Goal: Task Accomplishment & Management: Use online tool/utility

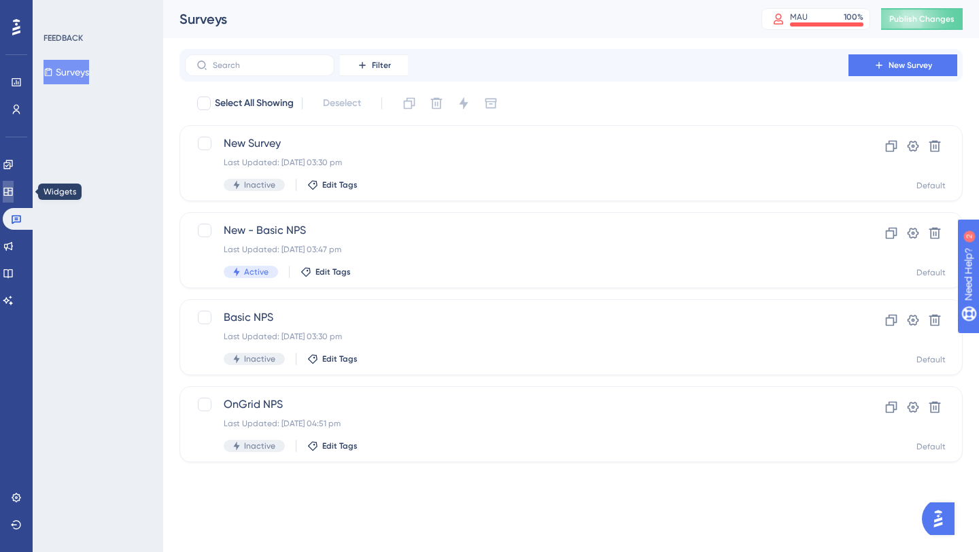
click at [14, 194] on icon at bounding box center [8, 191] width 11 height 11
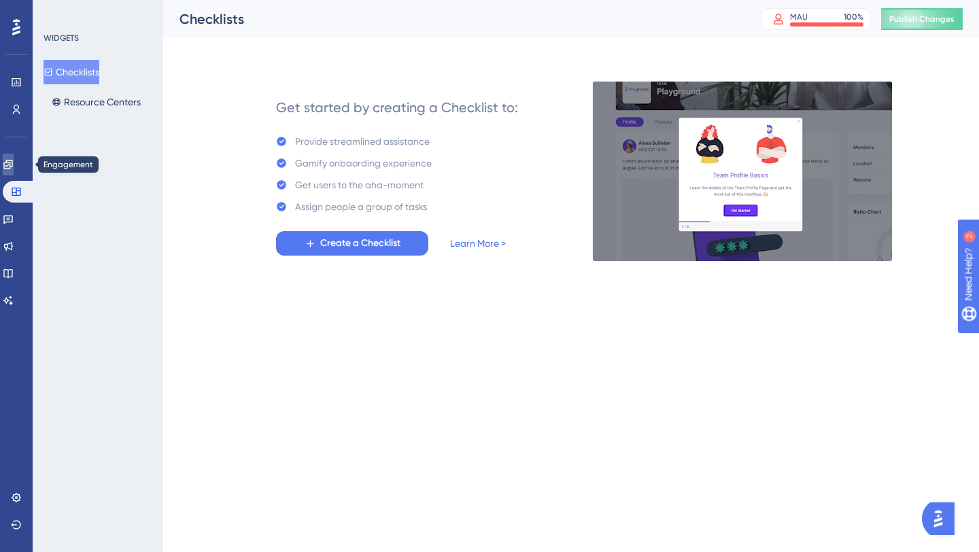
click at [10, 169] on icon at bounding box center [8, 164] width 11 height 11
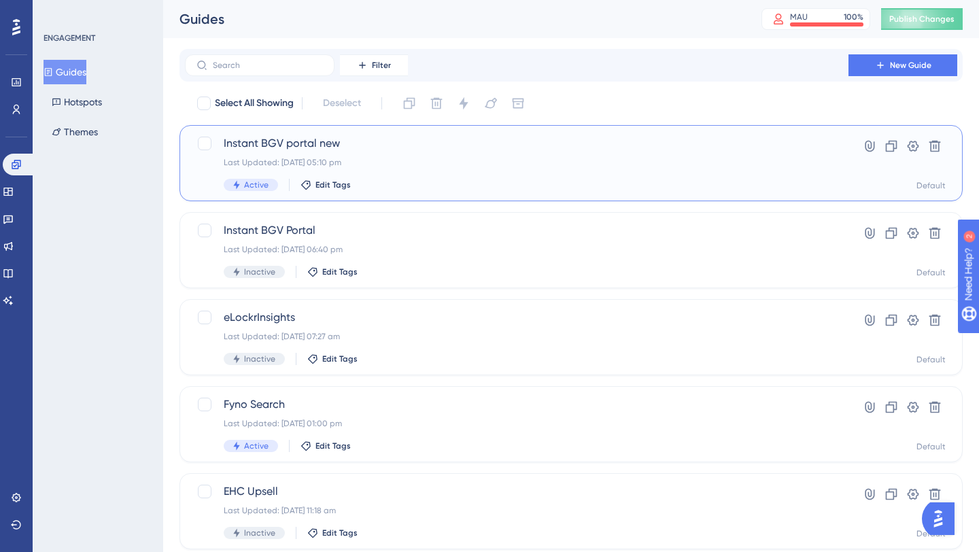
click at [359, 154] on div "Instant BGV portal new Last Updated: 19 Jun 2025 05:10 pm Active Edit Tags" at bounding box center [517, 163] width 586 height 56
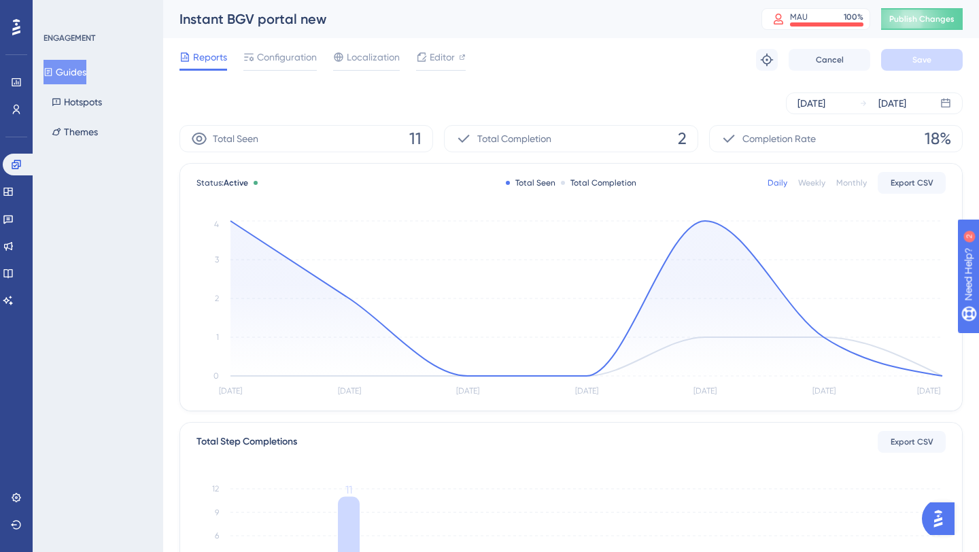
click at [278, 18] on div "Instant BGV portal new" at bounding box center [454, 19] width 548 height 19
click at [294, 61] on span "Configuration" at bounding box center [287, 57] width 60 height 16
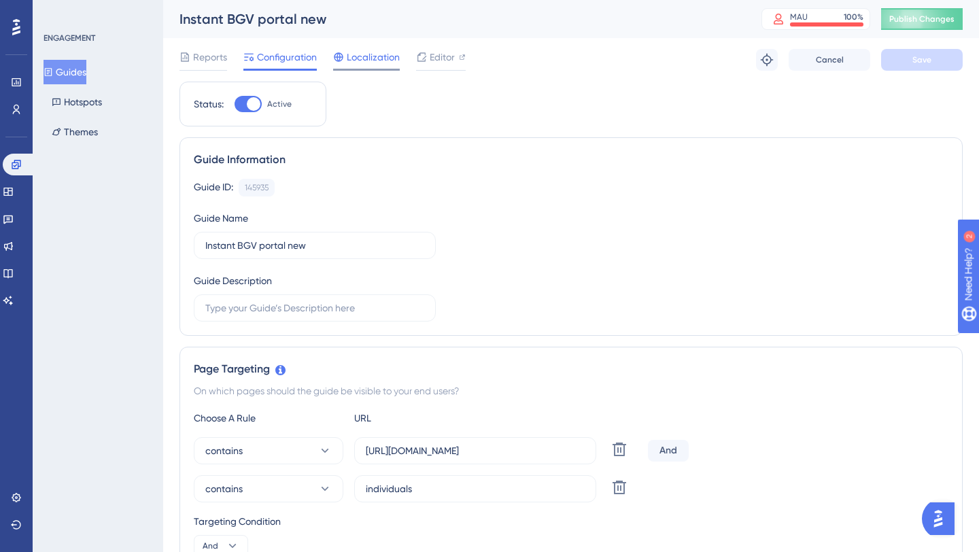
click at [362, 62] on span "Localization" at bounding box center [373, 57] width 53 height 16
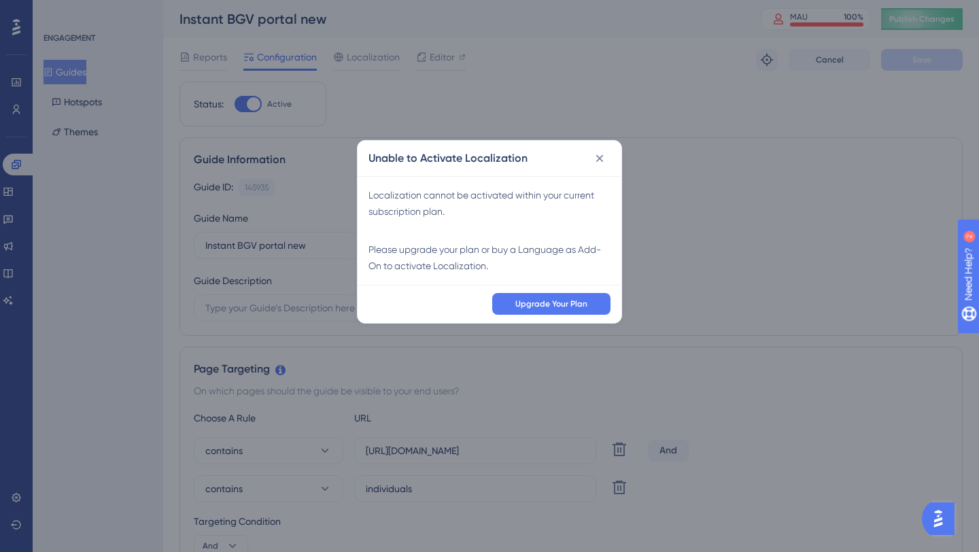
click at [79, 70] on div "Unable to Activate Localization Localization cannot be activated within your cu…" at bounding box center [489, 276] width 979 height 552
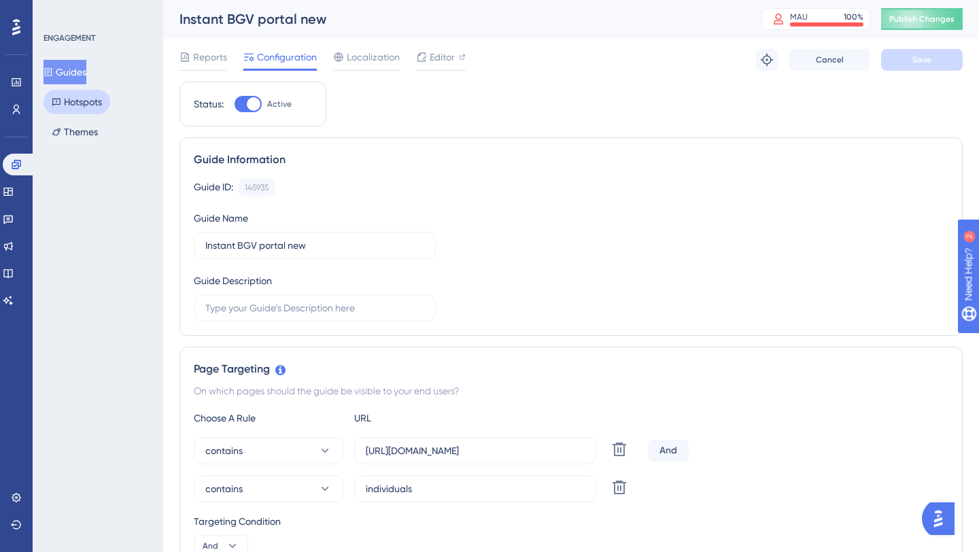
click at [83, 103] on button "Hotspots" at bounding box center [77, 102] width 67 height 24
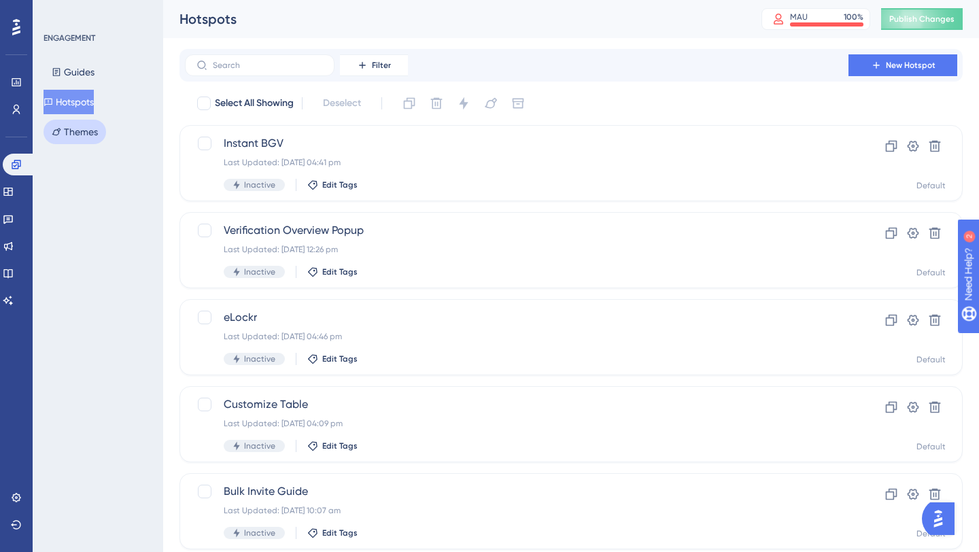
click at [86, 138] on button "Themes" at bounding box center [75, 132] width 63 height 24
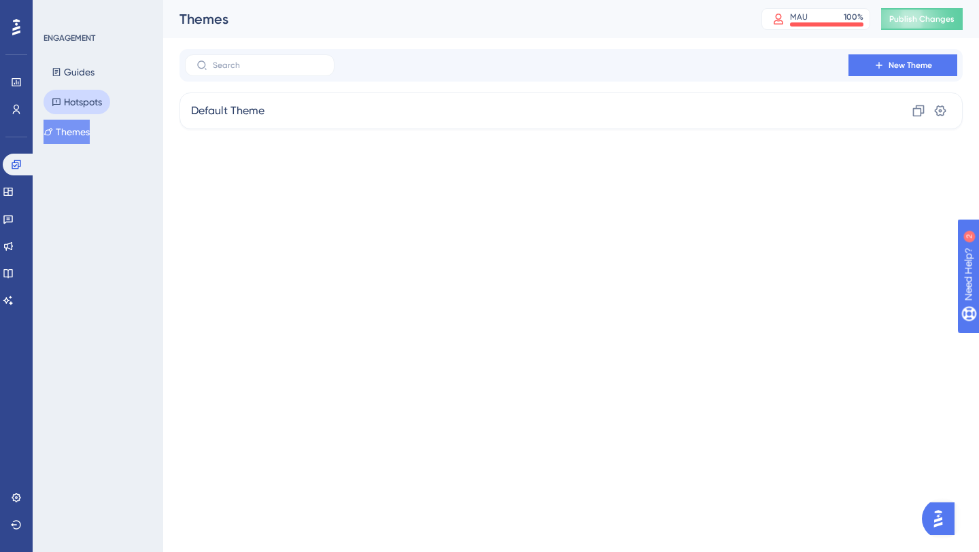
click at [82, 92] on button "Hotspots" at bounding box center [77, 102] width 67 height 24
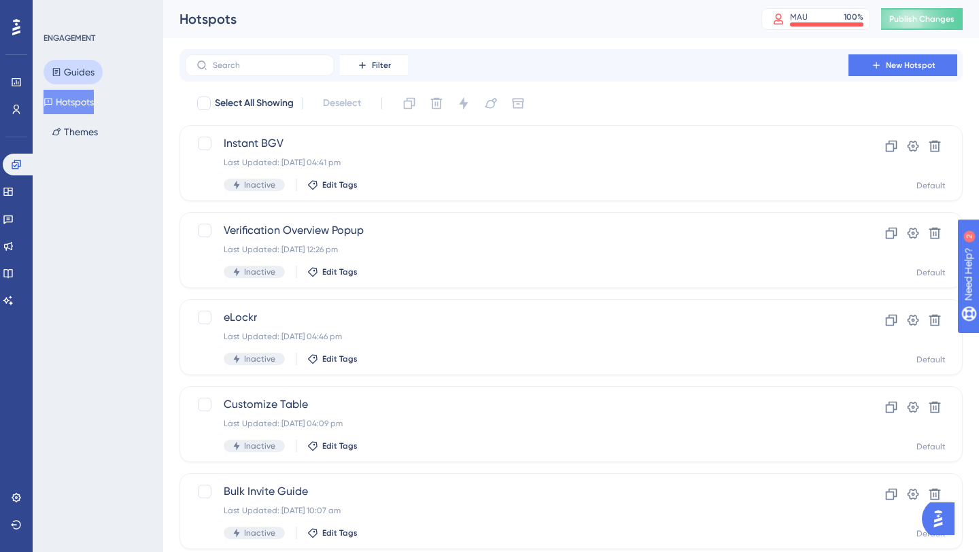
click at [84, 65] on button "Guides" at bounding box center [73, 72] width 59 height 24
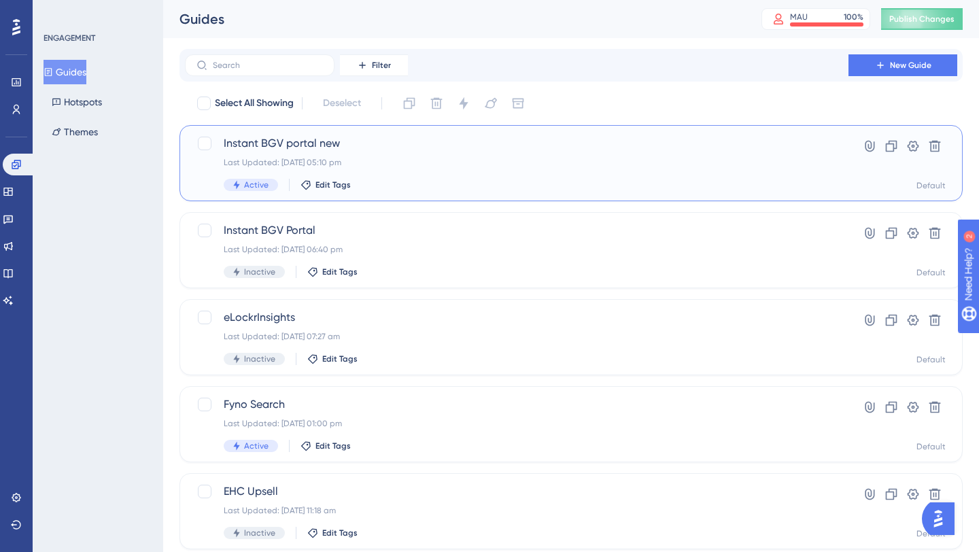
click at [266, 139] on span "Instant BGV portal new" at bounding box center [517, 143] width 586 height 16
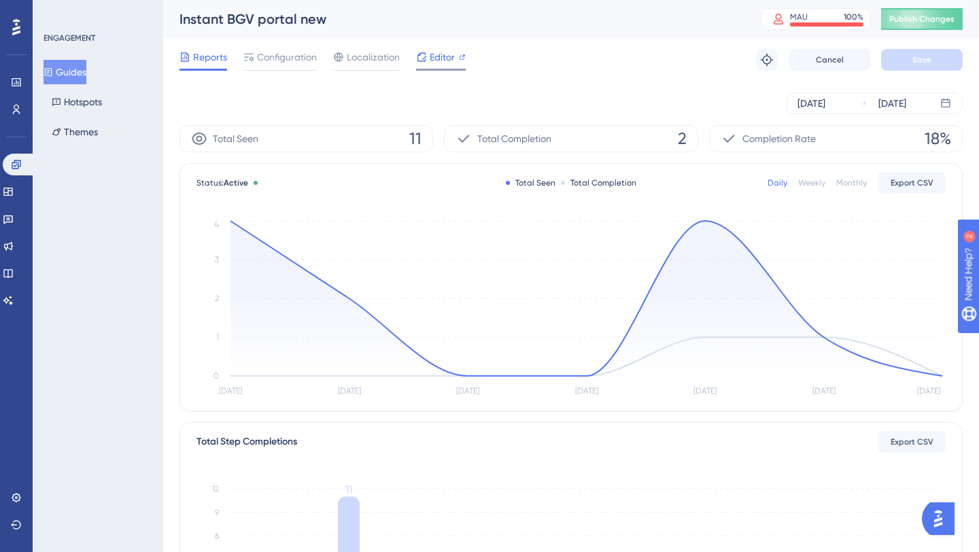
click at [444, 57] on span "Editor" at bounding box center [442, 57] width 25 height 16
click at [64, 100] on button "Hotspots" at bounding box center [77, 102] width 67 height 24
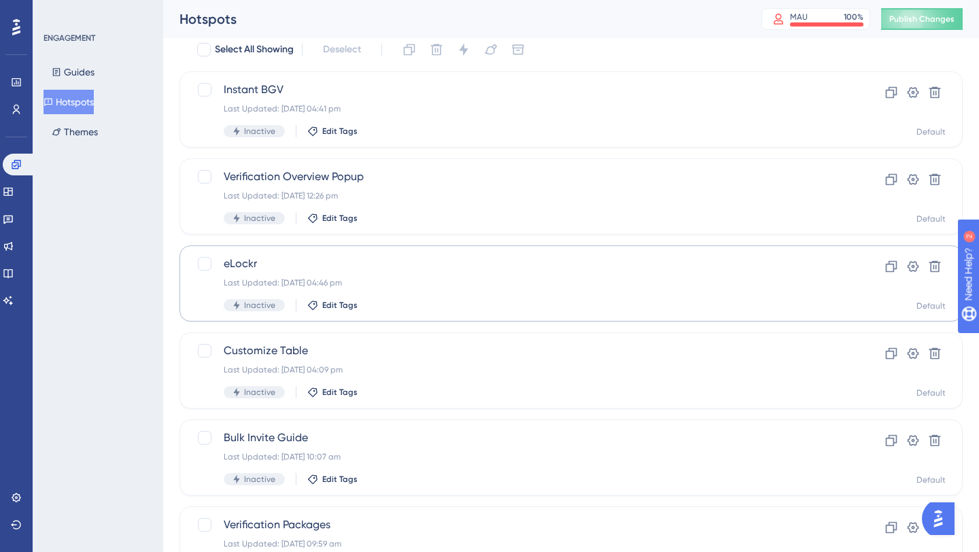
scroll to position [60, 0]
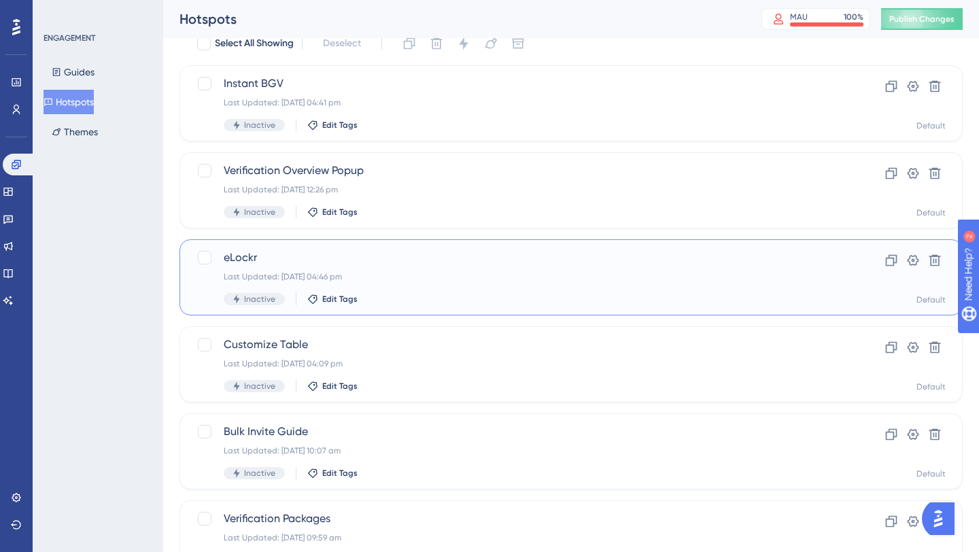
click at [416, 287] on div "eLockr Last Updated: 23 Oct 2024 04:46 pm Inactive Edit Tags" at bounding box center [517, 278] width 586 height 56
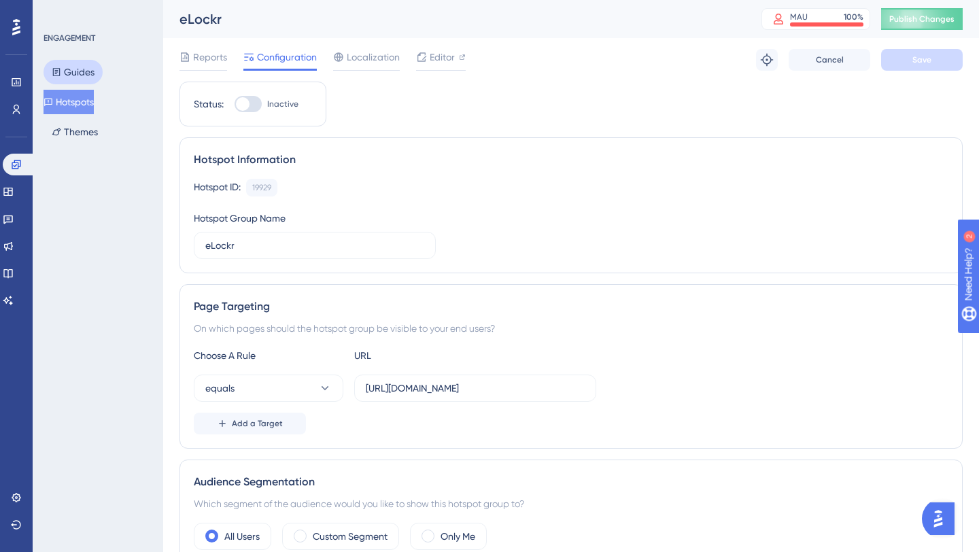
click at [80, 69] on button "Guides" at bounding box center [73, 72] width 59 height 24
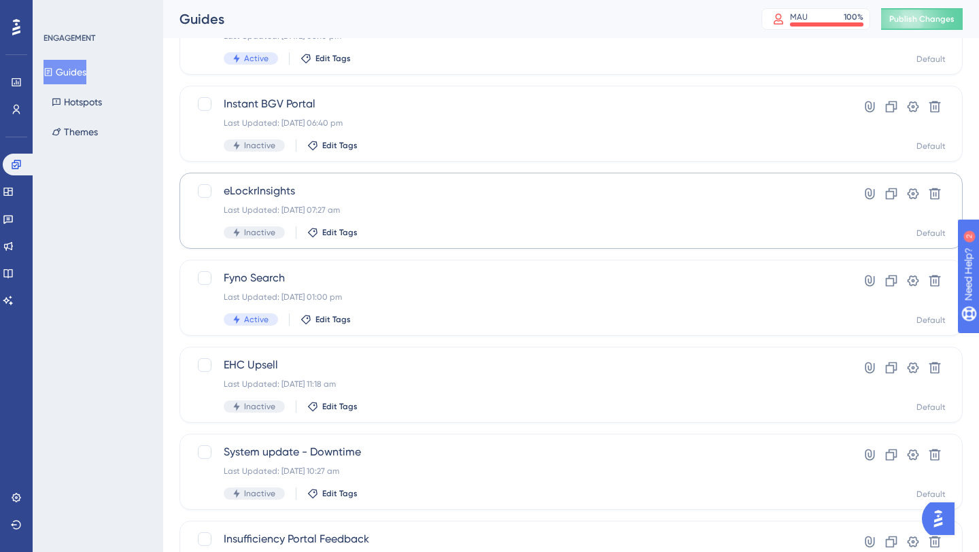
scroll to position [126, 0]
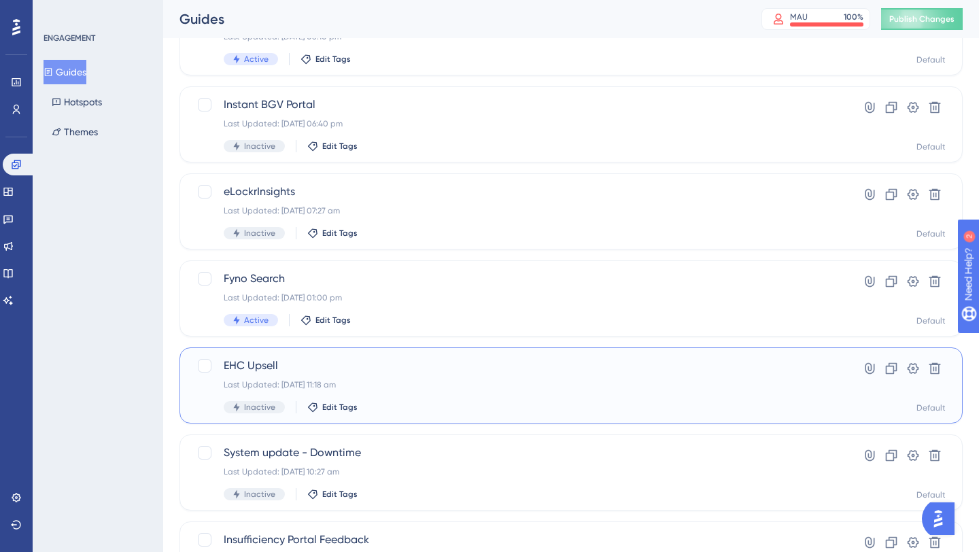
click at [301, 372] on span "EHC Upsell" at bounding box center [517, 366] width 586 height 16
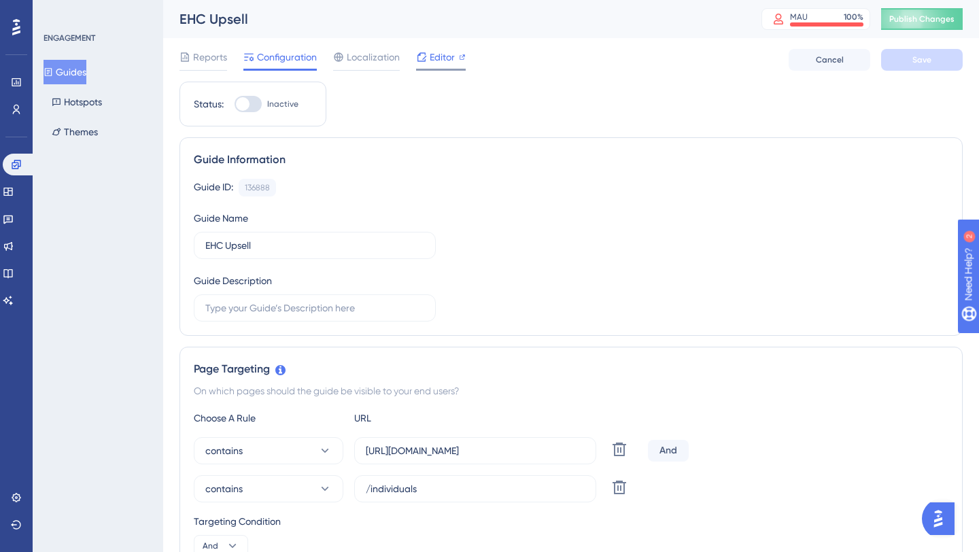
click at [443, 54] on span "Editor" at bounding box center [442, 57] width 25 height 16
click at [435, 51] on span "Editor" at bounding box center [442, 57] width 25 height 16
click at [77, 71] on button "Guides" at bounding box center [65, 72] width 43 height 24
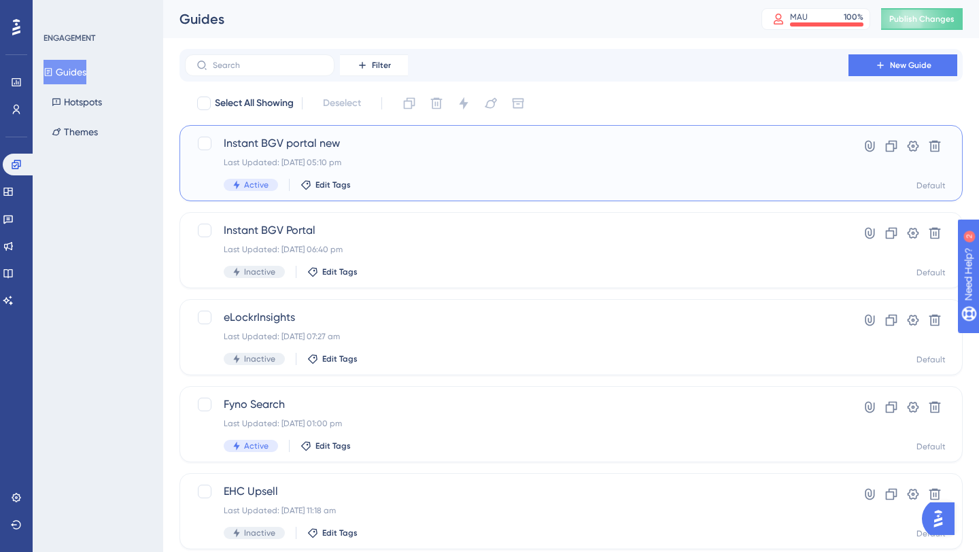
click at [311, 154] on div "Instant BGV portal new Last Updated: 19 Jun 2025 05:10 pm Active Edit Tags" at bounding box center [517, 163] width 586 height 56
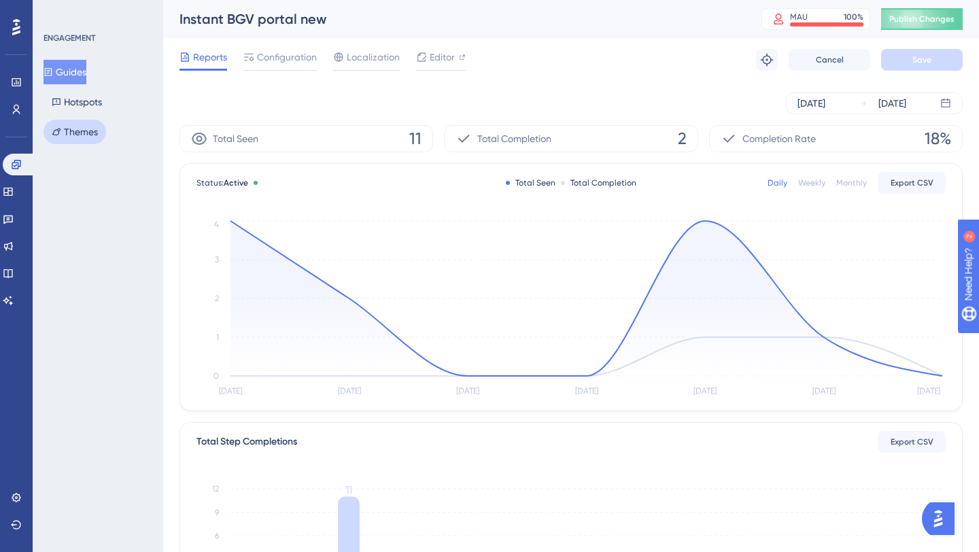
click at [77, 126] on button "Themes" at bounding box center [75, 132] width 63 height 24
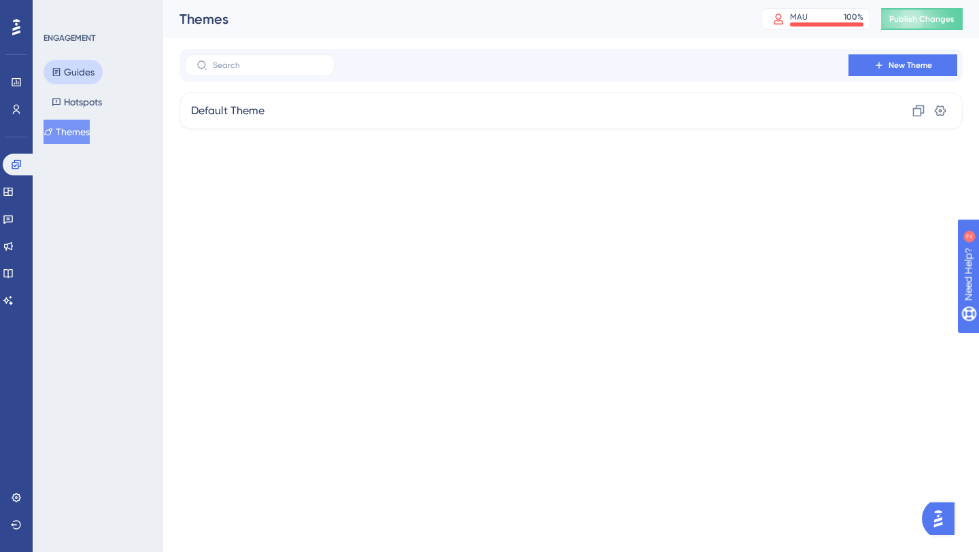
click at [78, 69] on button "Guides" at bounding box center [73, 72] width 59 height 24
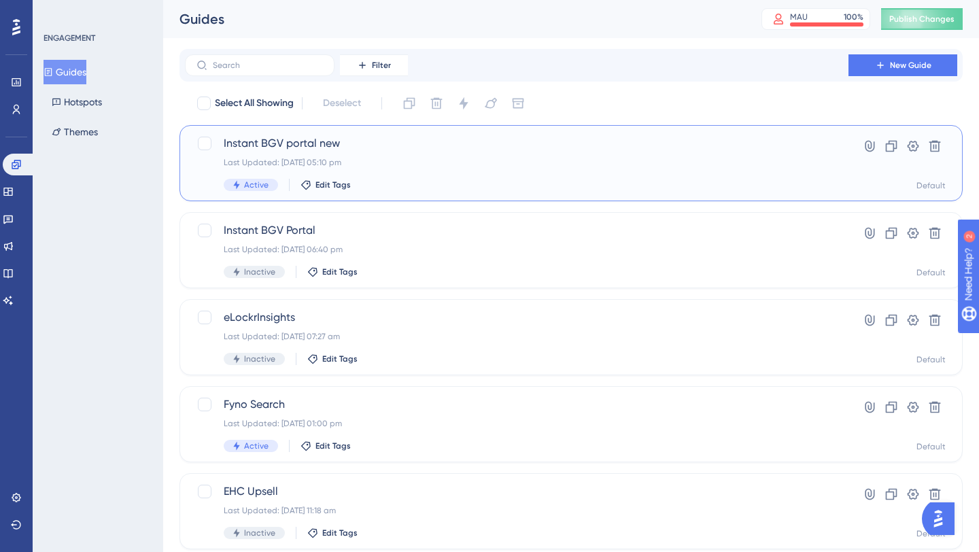
click at [352, 139] on span "Instant BGV portal new" at bounding box center [517, 143] width 586 height 16
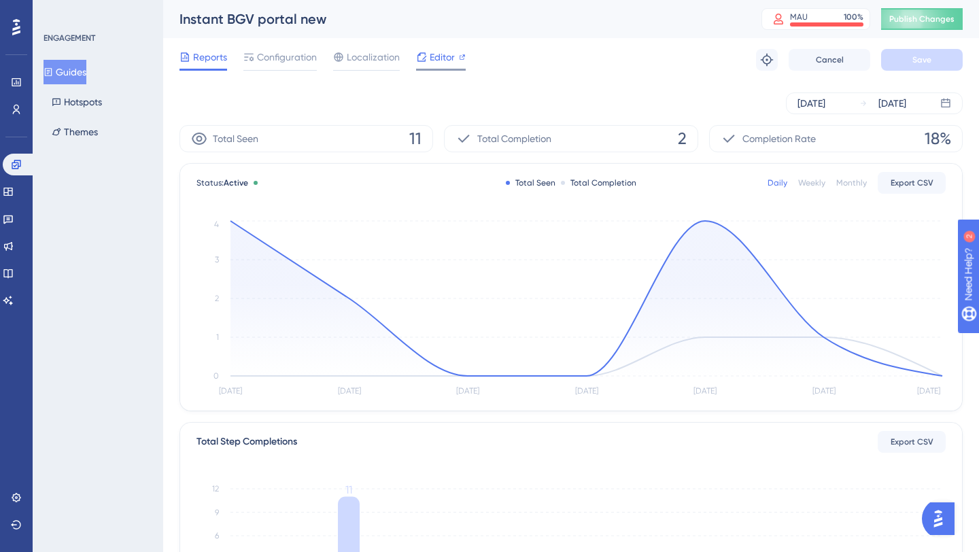
click at [433, 63] on span "Editor" at bounding box center [442, 57] width 25 height 16
click at [83, 76] on button "Guides" at bounding box center [65, 72] width 43 height 24
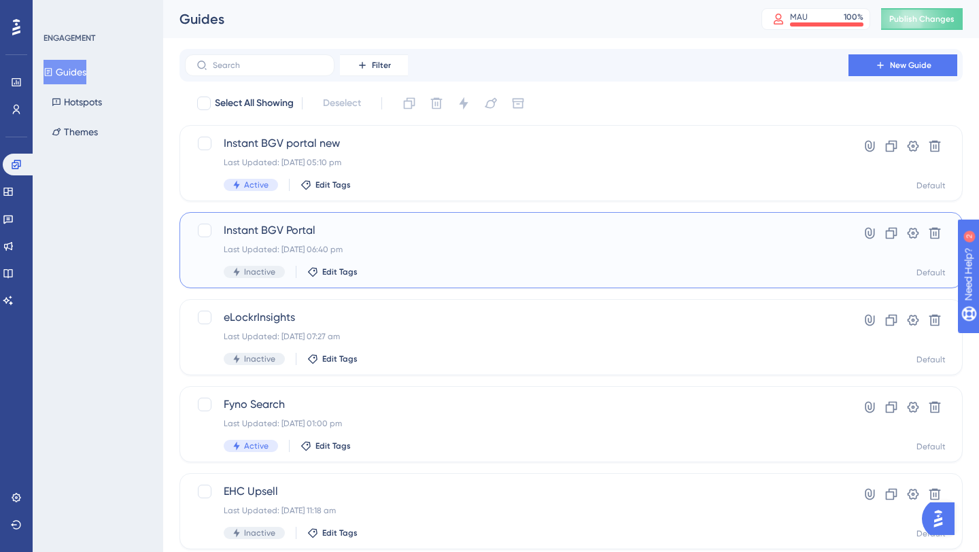
click at [379, 258] on div "Instant BGV Portal Last Updated: 15 Jun 2025 06:40 pm Inactive Edit Tags" at bounding box center [517, 250] width 586 height 56
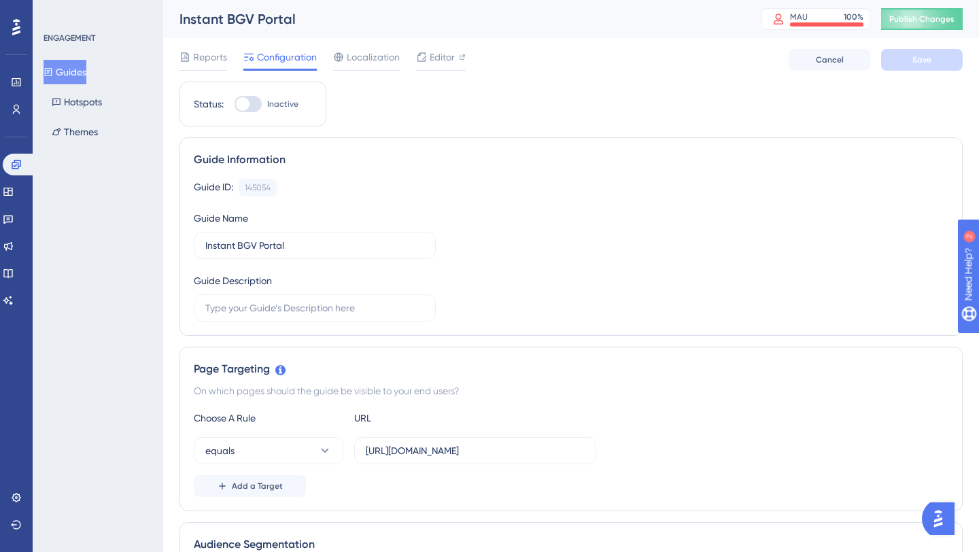
click at [86, 67] on button "Guides" at bounding box center [65, 72] width 43 height 24
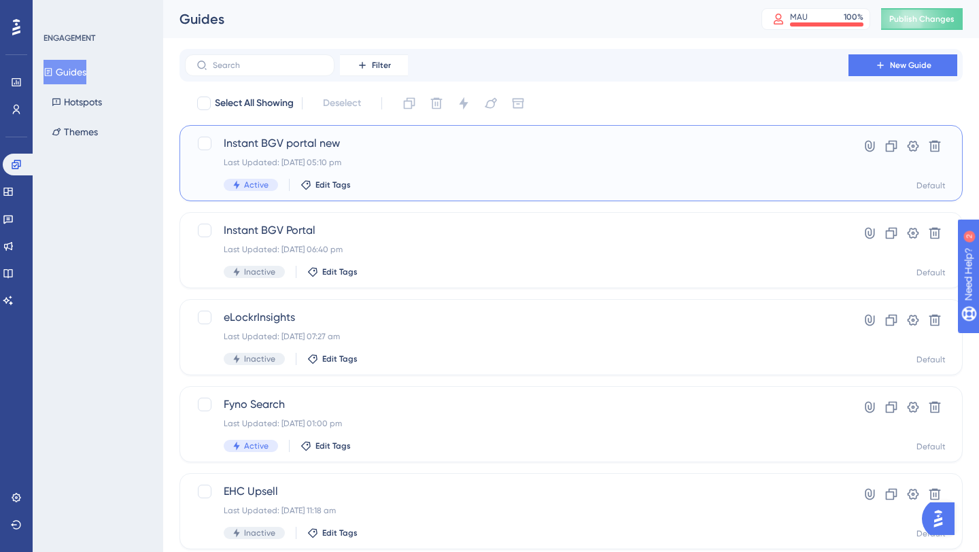
click at [311, 144] on span "Instant BGV portal new" at bounding box center [517, 143] width 586 height 16
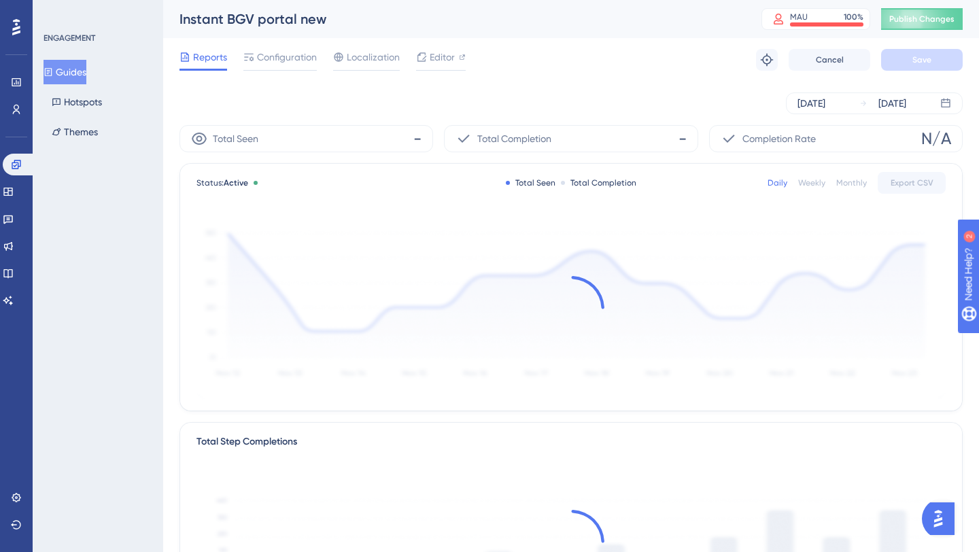
scroll to position [7, 0]
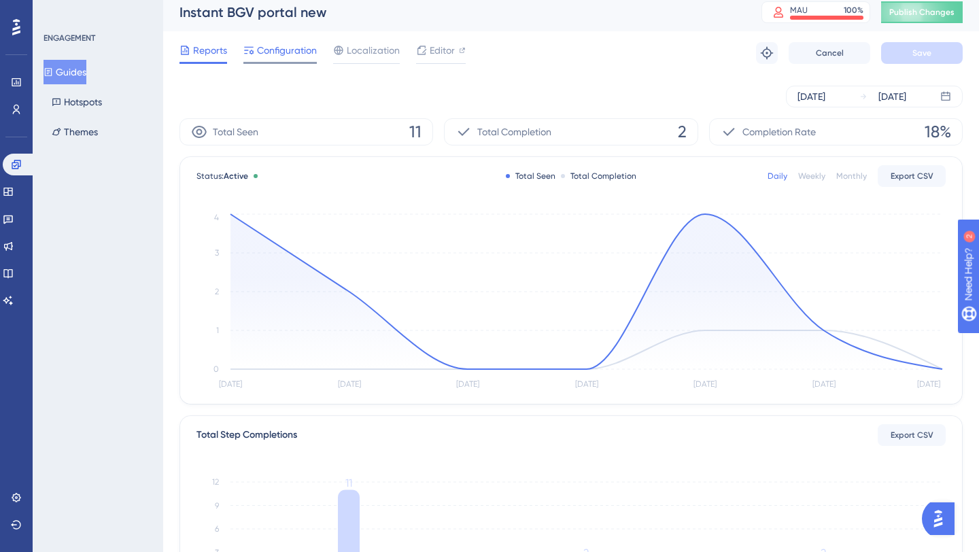
click at [280, 52] on span "Configuration" at bounding box center [287, 50] width 60 height 16
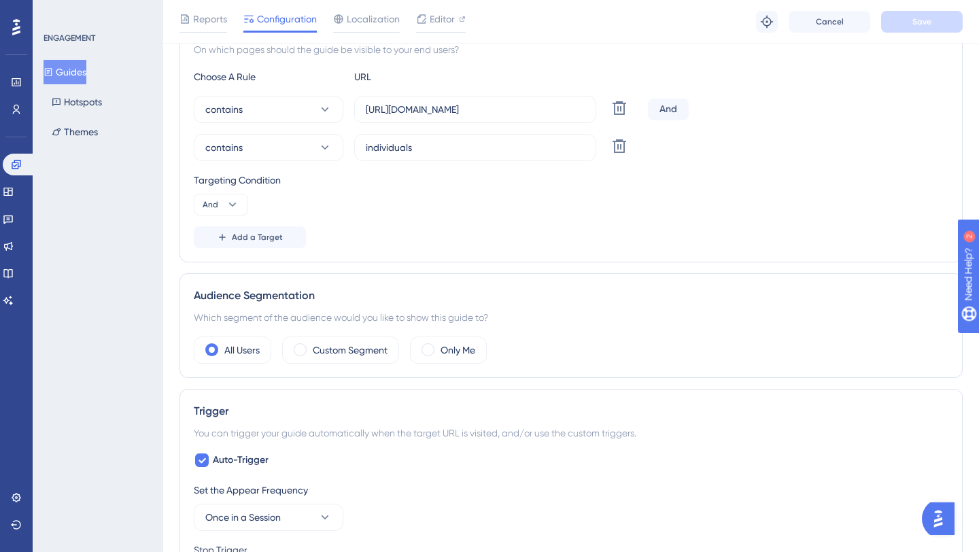
scroll to position [7, 0]
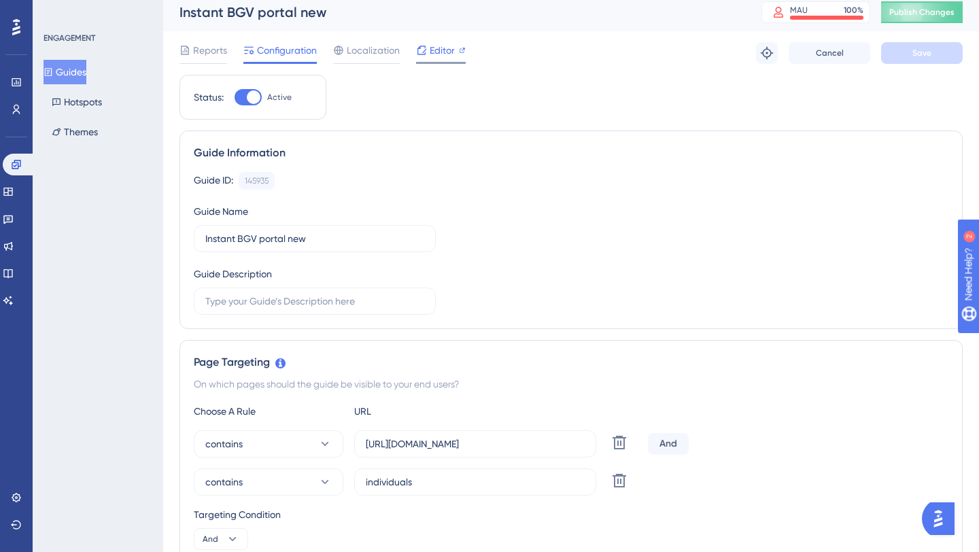
click at [443, 52] on span "Editor" at bounding box center [442, 50] width 25 height 16
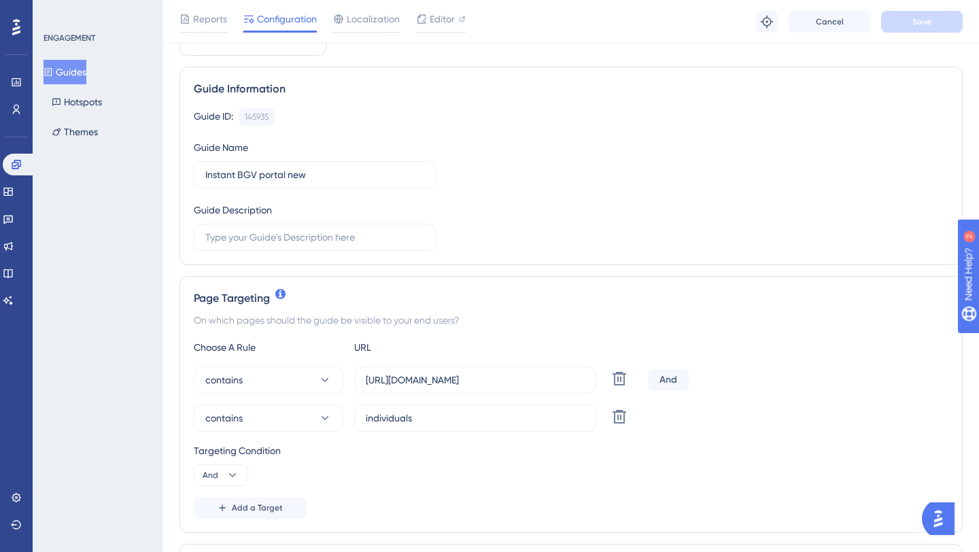
scroll to position [86, 0]
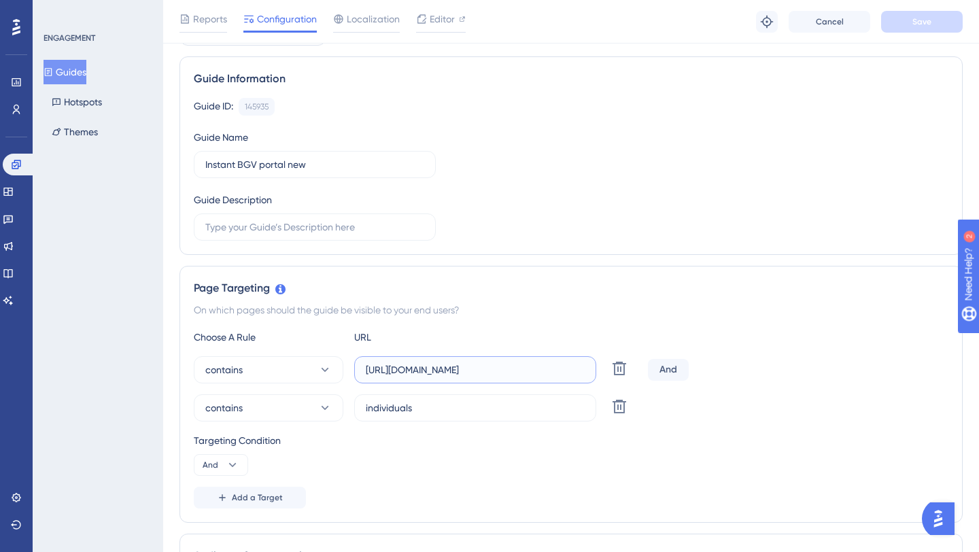
click at [471, 368] on input "https://qa.ongrid.in/portal/v1/#/community/" at bounding box center [475, 369] width 219 height 15
click at [577, 364] on input "https://qa.ongrid.in/portal/v1/#/community/" at bounding box center [475, 369] width 219 height 15
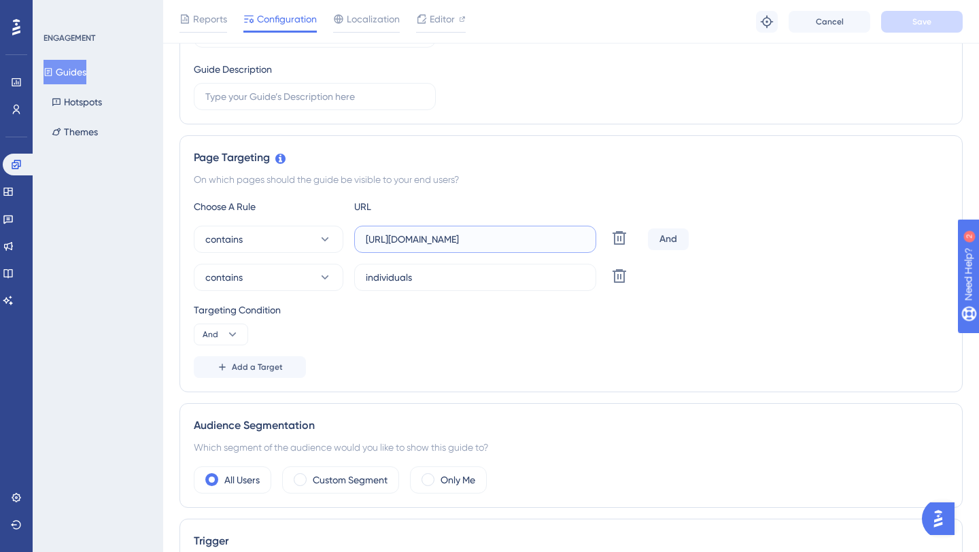
scroll to position [220, 0]
